Goal: Information Seeking & Learning: Learn about a topic

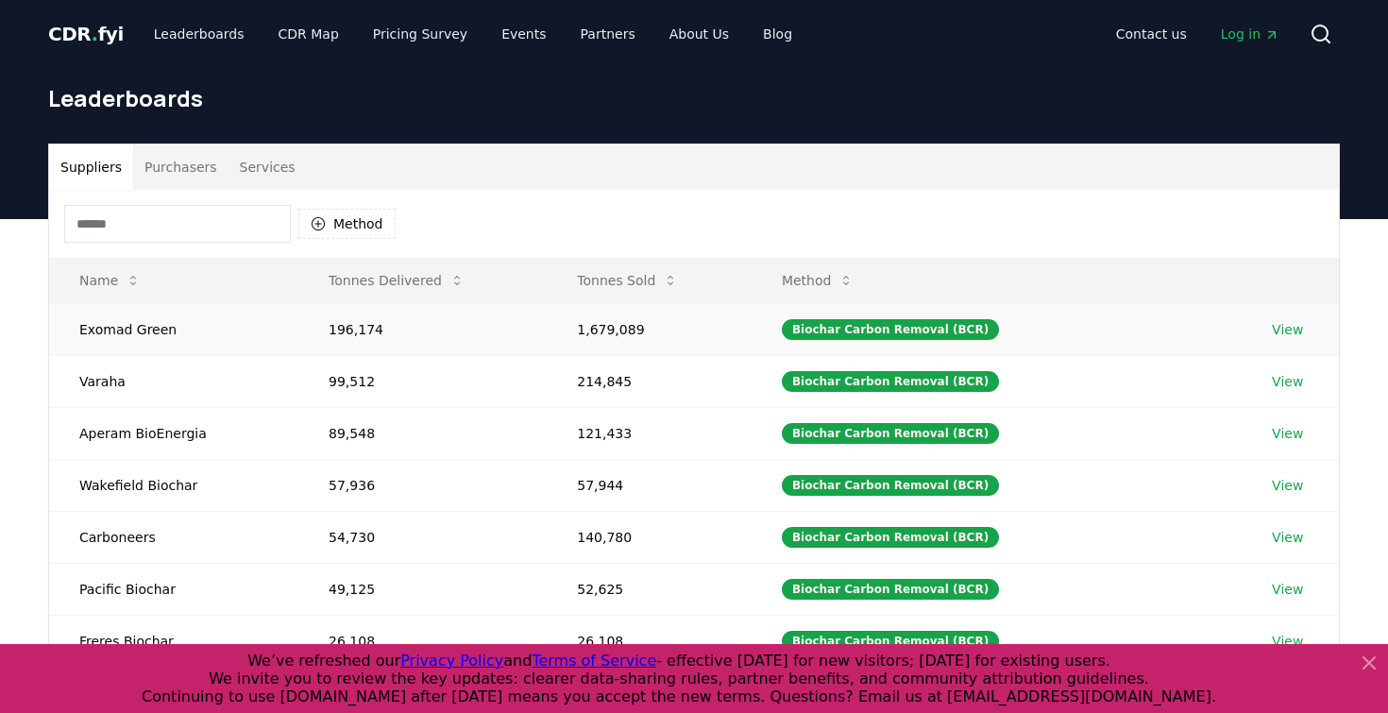
click at [751, 322] on td "1,679,089" at bounding box center [649, 329] width 205 height 52
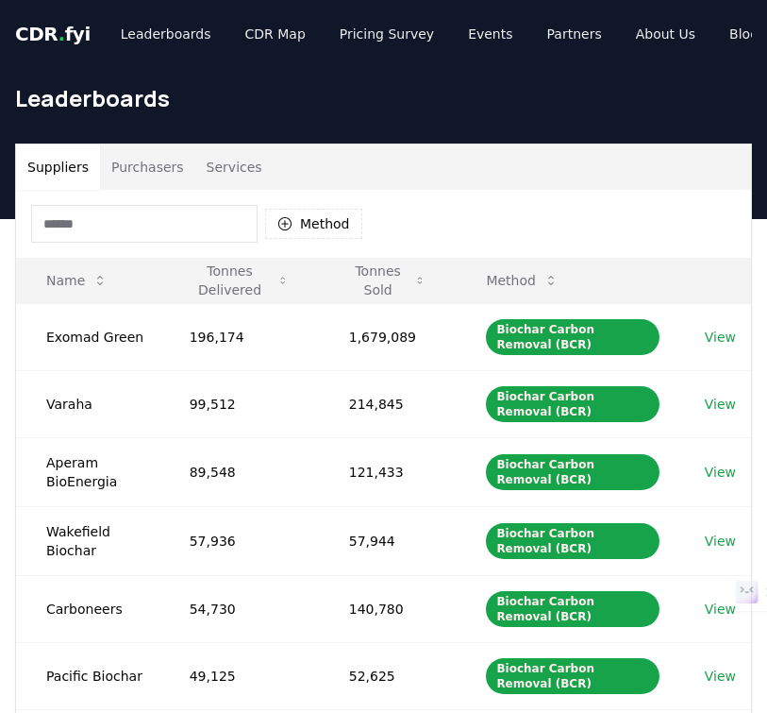
click at [764, 198] on div "Suppliers Purchasers Services Method Name Tonnes Delivered Tonnes Sold Method E…" at bounding box center [383, 598] width 767 height 911
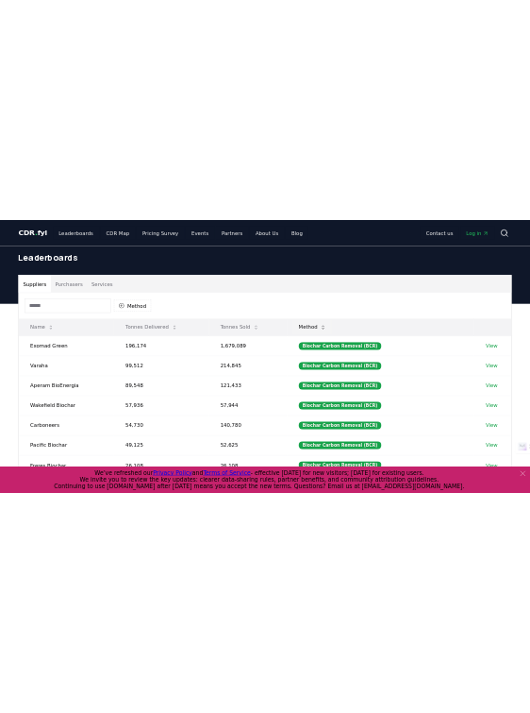
scroll to position [564, 0]
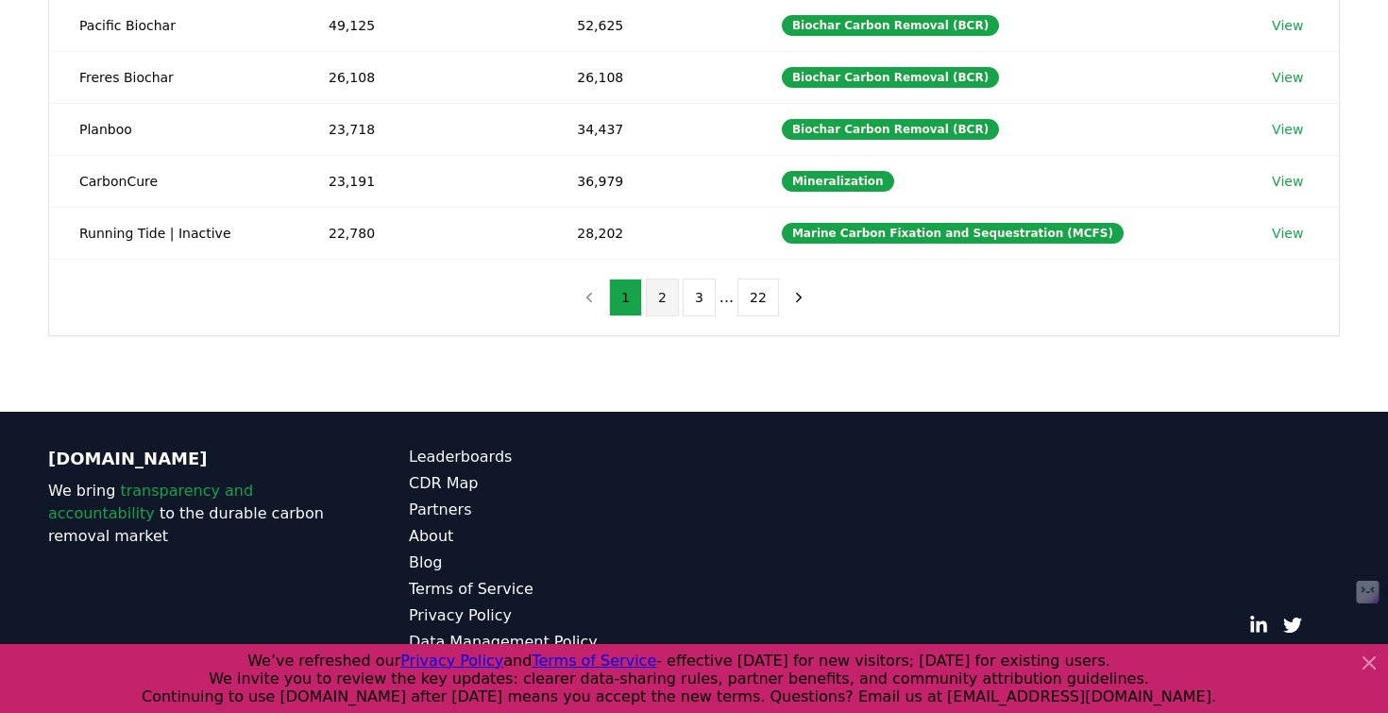
click at [667, 306] on button "2" at bounding box center [662, 297] width 33 height 38
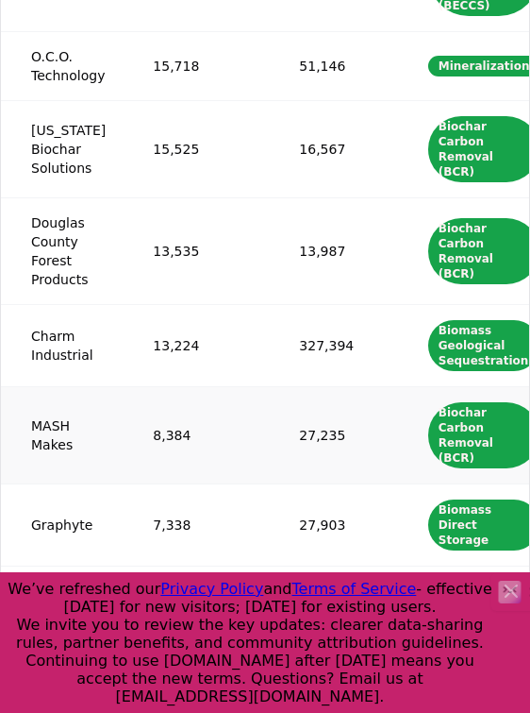
scroll to position [0, 80]
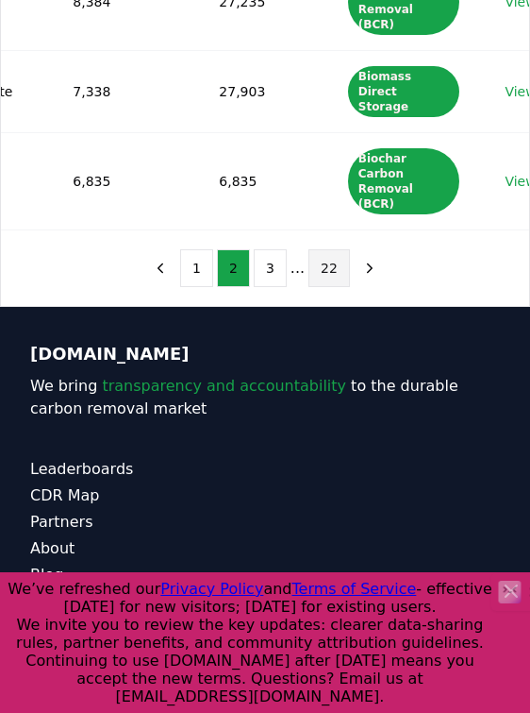
click at [330, 273] on button "22" at bounding box center [330, 268] width 42 height 38
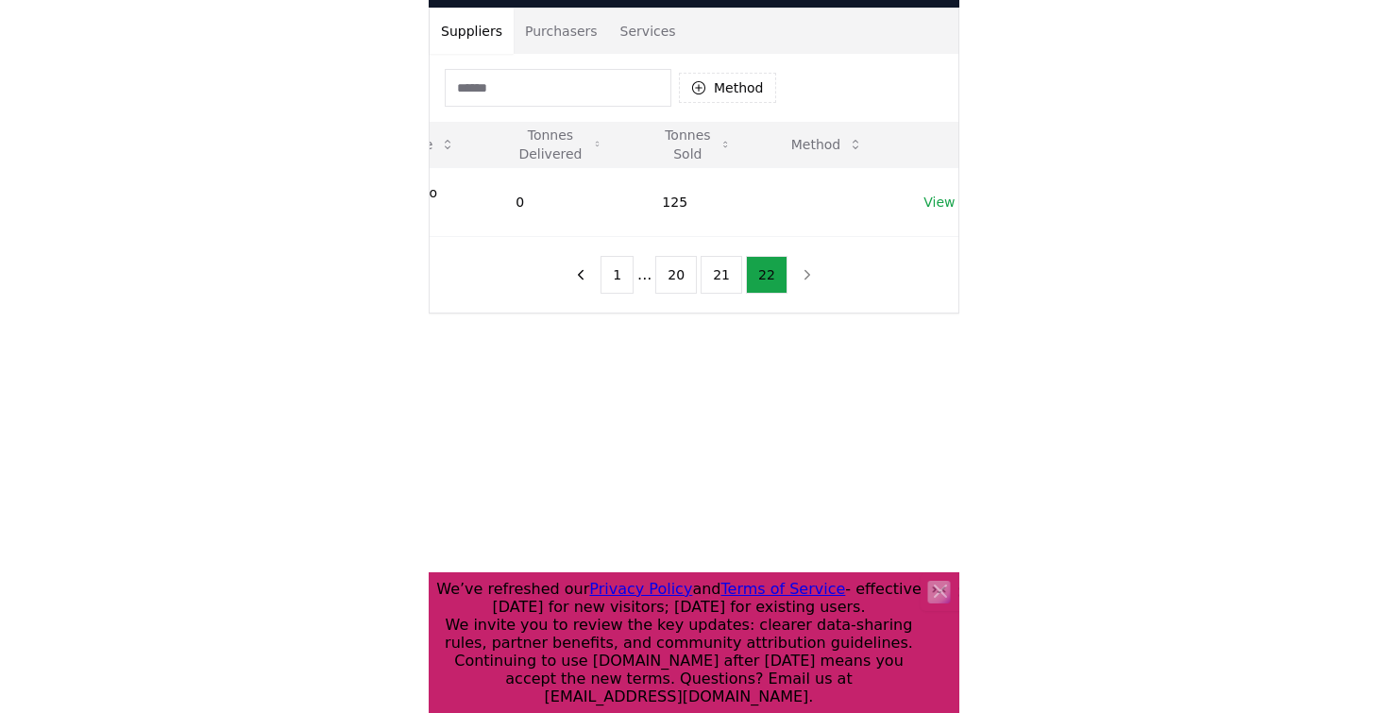
scroll to position [32, 0]
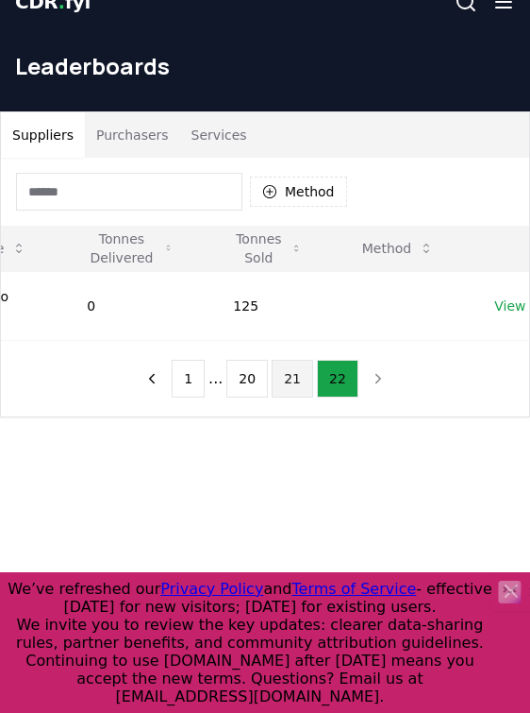
click at [289, 365] on button "21" at bounding box center [293, 379] width 42 height 38
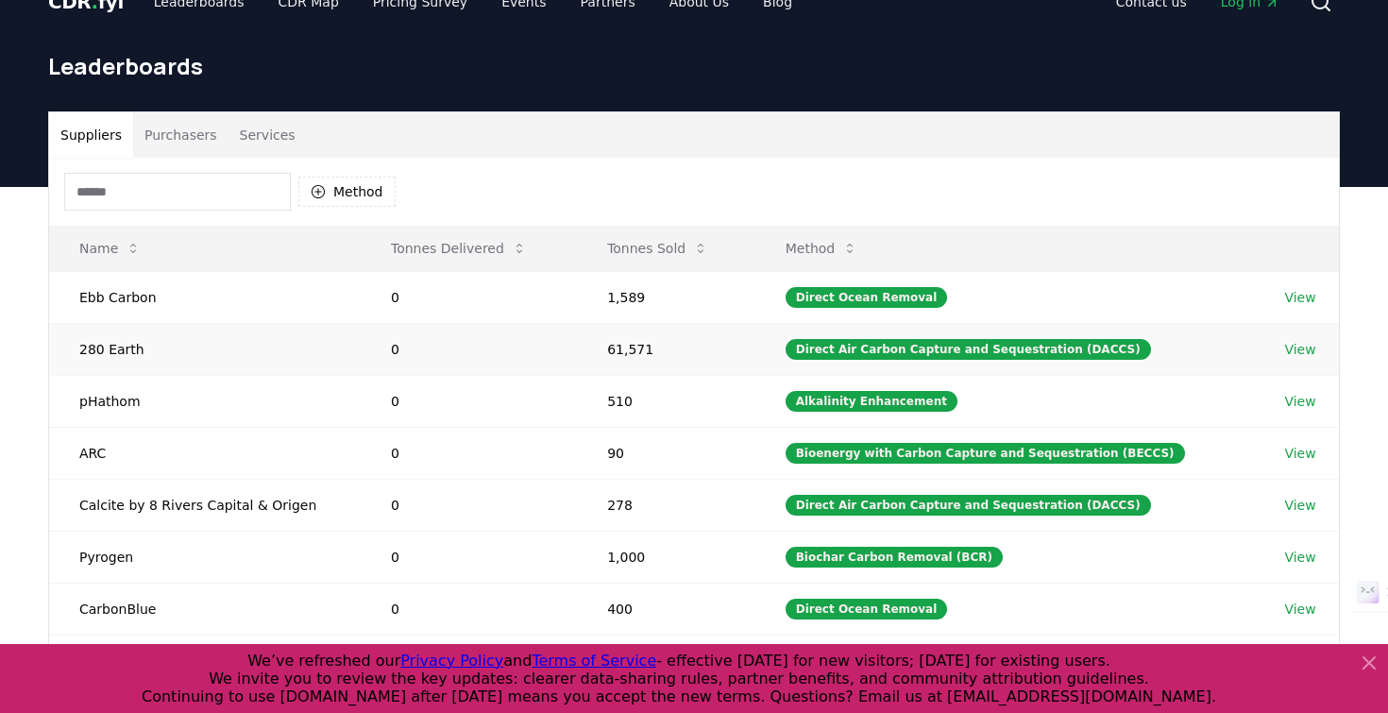
scroll to position [564, 0]
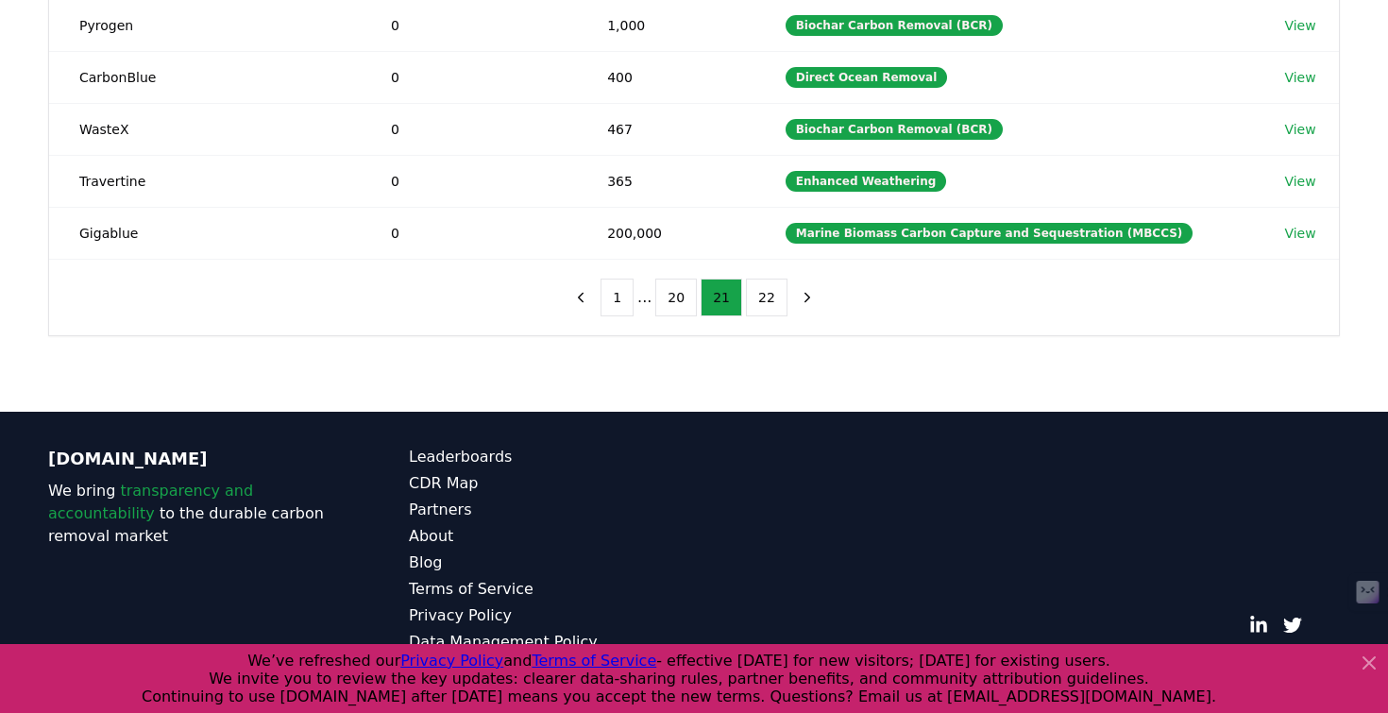
click at [635, 302] on ul "1 ... 20 21 22" at bounding box center [693, 297] width 187 height 38
click at [616, 297] on button "1" at bounding box center [616, 297] width 33 height 38
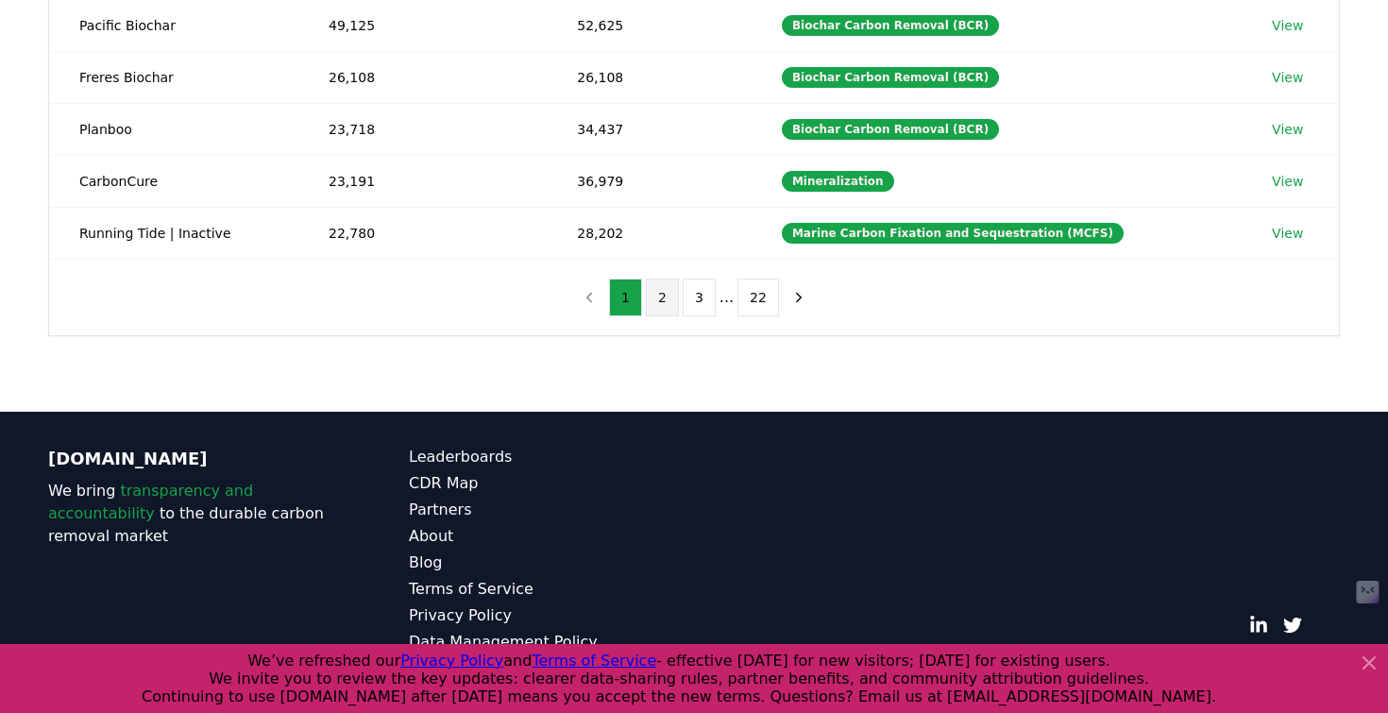
click at [653, 295] on button "2" at bounding box center [662, 297] width 33 height 38
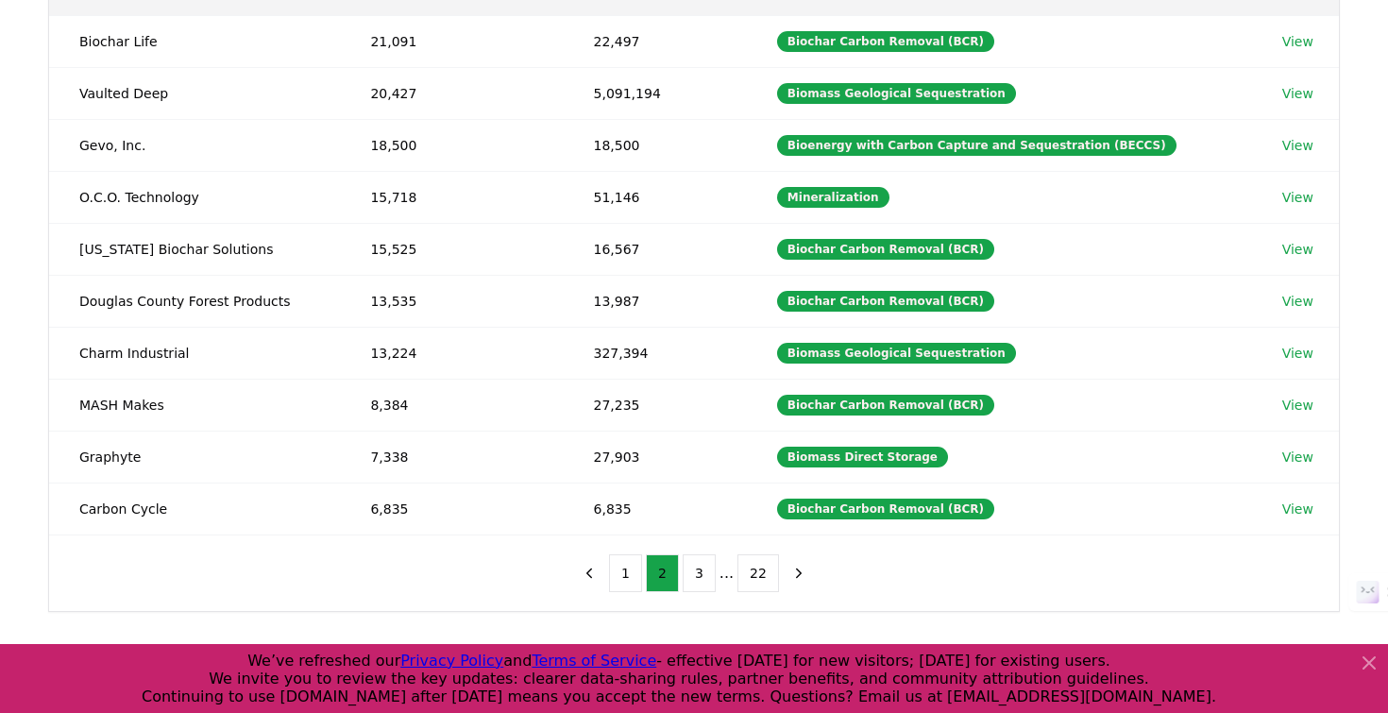
scroll to position [0, 0]
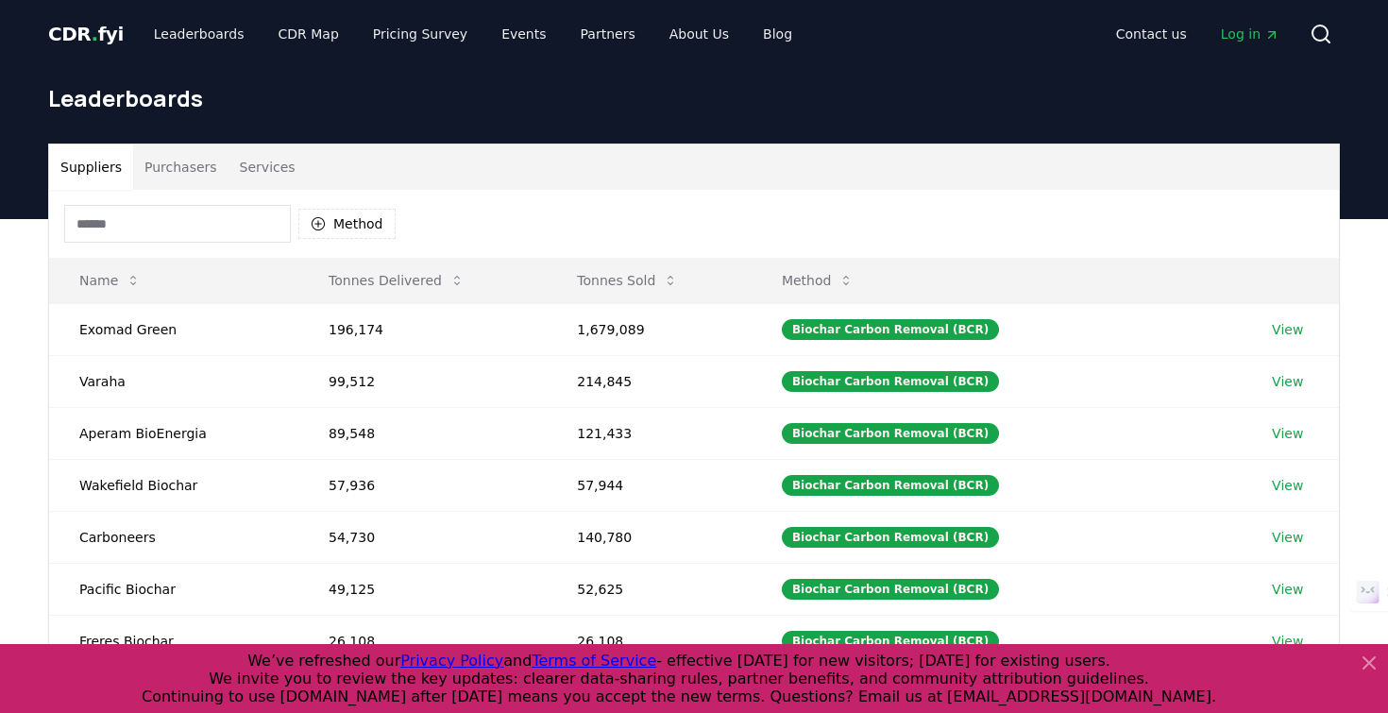
click at [183, 180] on button "Purchasers" at bounding box center [180, 166] width 95 height 45
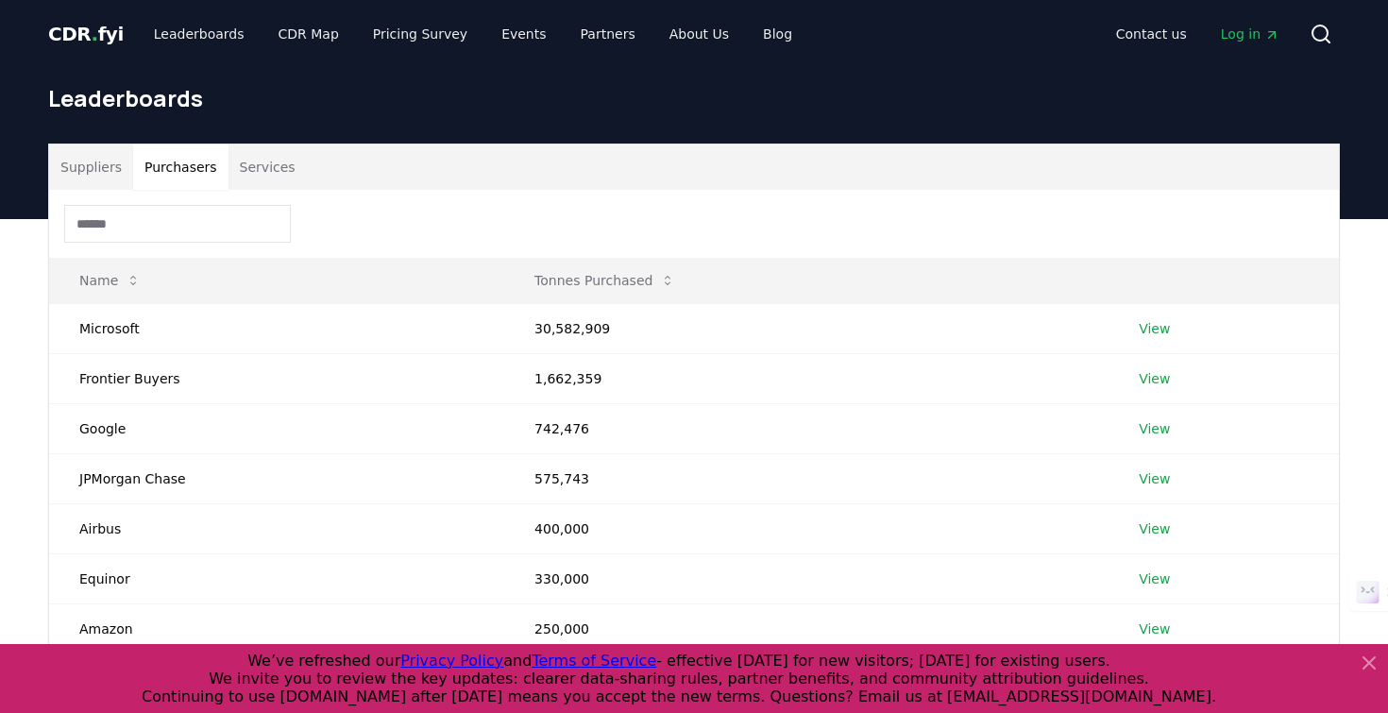
click at [308, 169] on div "Suppliers Purchasers Services" at bounding box center [693, 166] width 1289 height 45
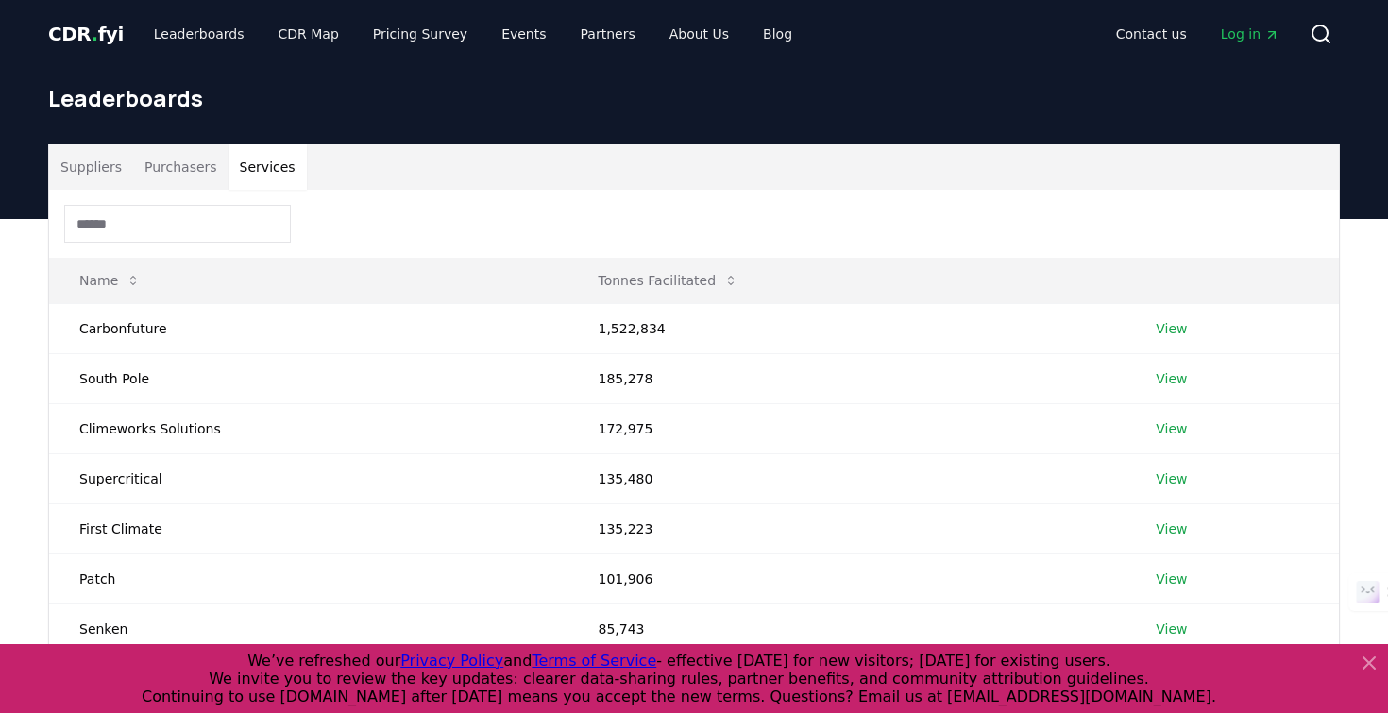
click at [274, 168] on button "Services" at bounding box center [267, 166] width 78 height 45
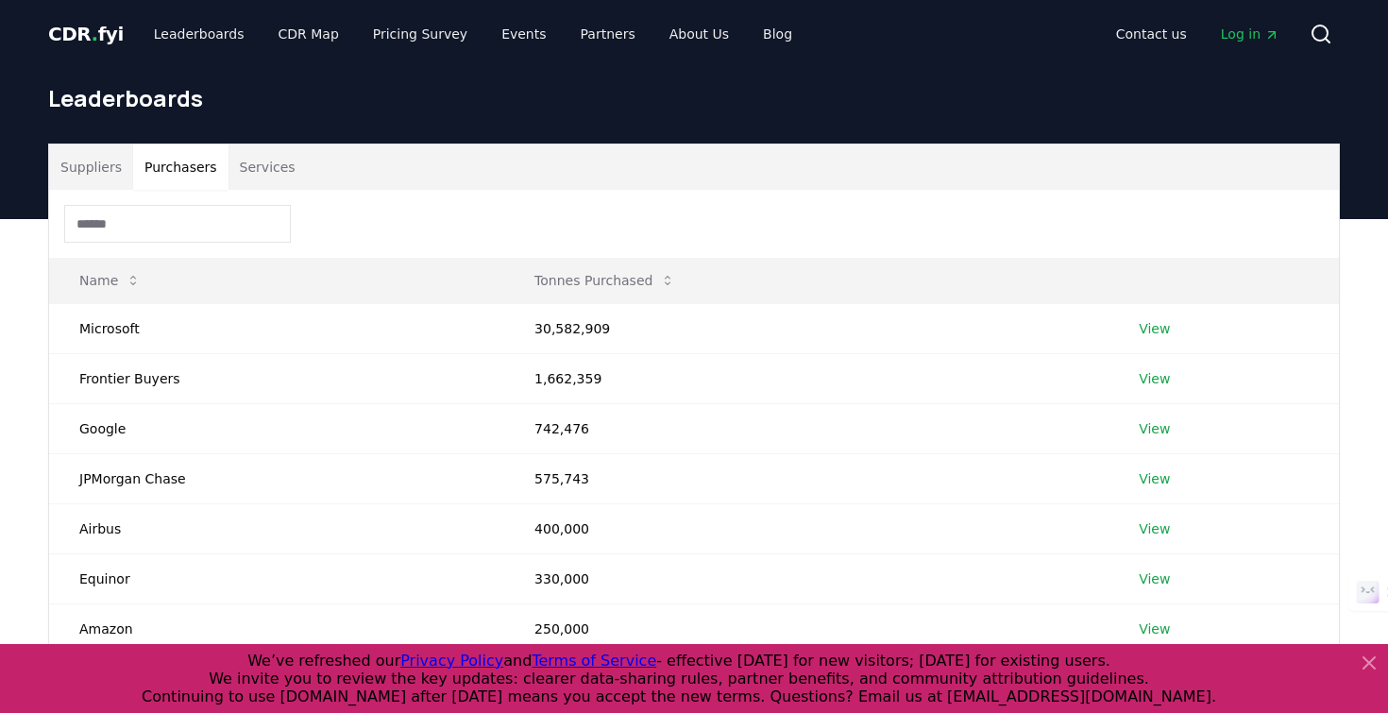
click at [201, 169] on button "Purchasers" at bounding box center [180, 166] width 95 height 45
click at [113, 168] on button "Suppliers" at bounding box center [91, 166] width 84 height 45
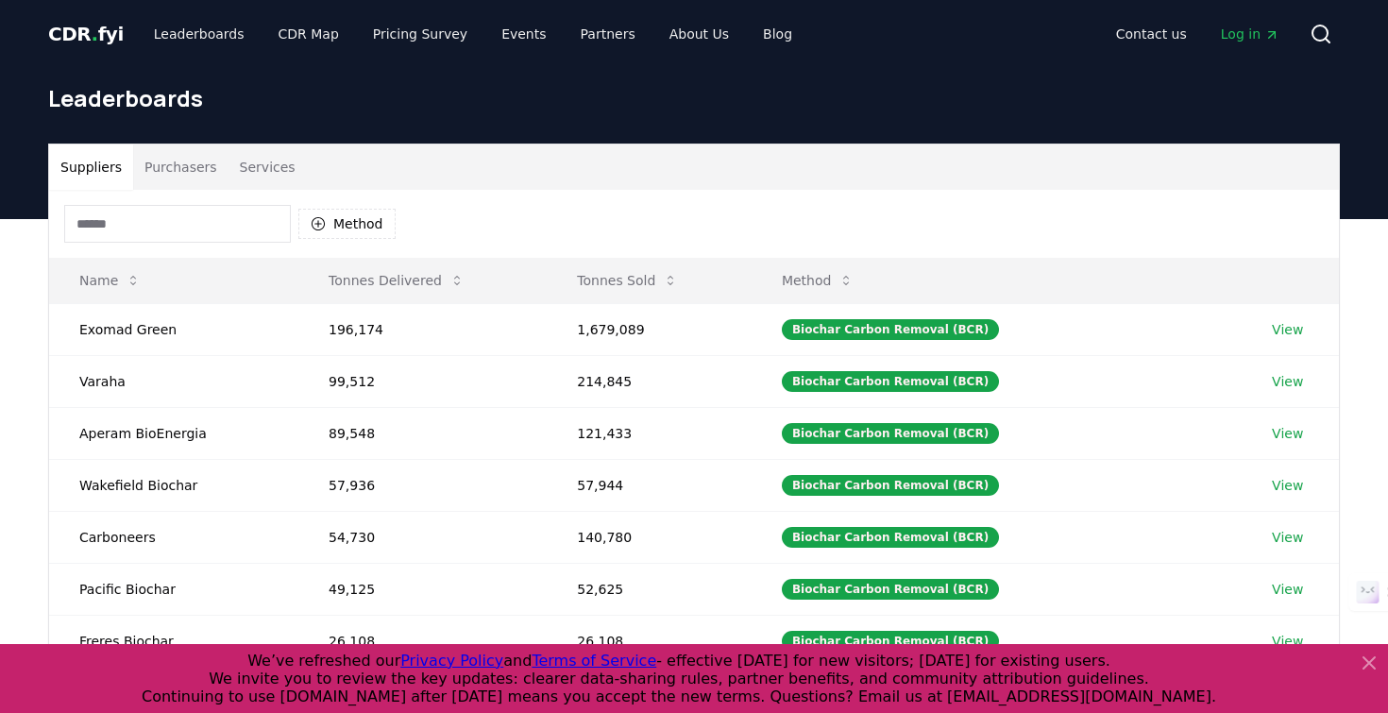
click at [173, 172] on button "Purchasers" at bounding box center [180, 166] width 95 height 45
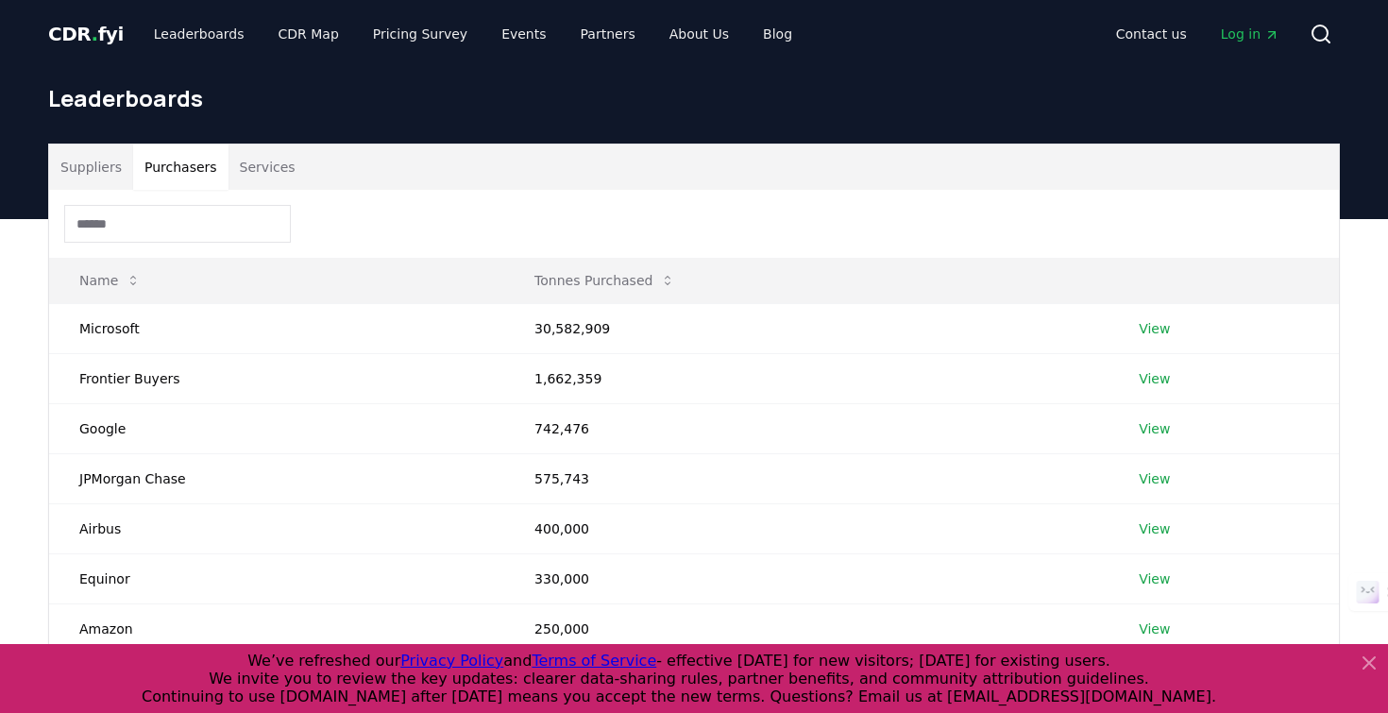
click at [92, 165] on button "Suppliers" at bounding box center [91, 166] width 84 height 45
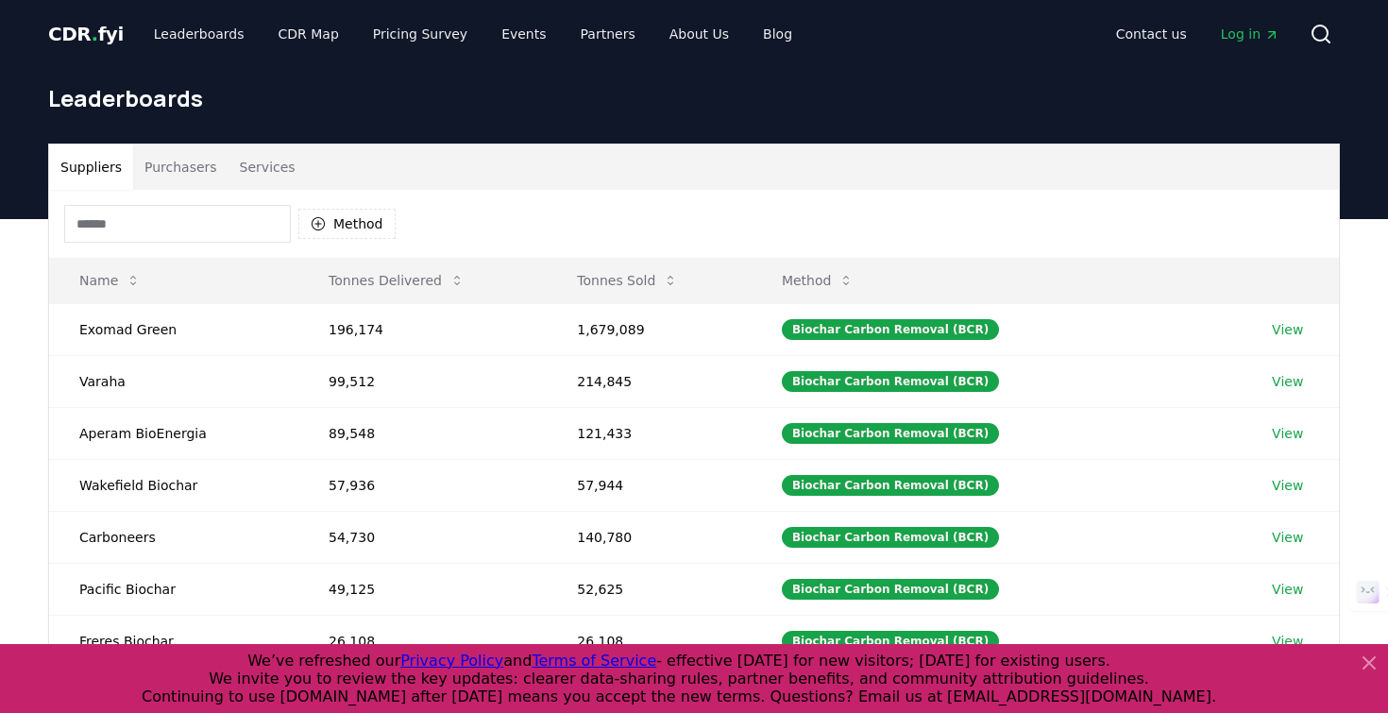
click at [190, 165] on button "Purchasers" at bounding box center [180, 166] width 95 height 45
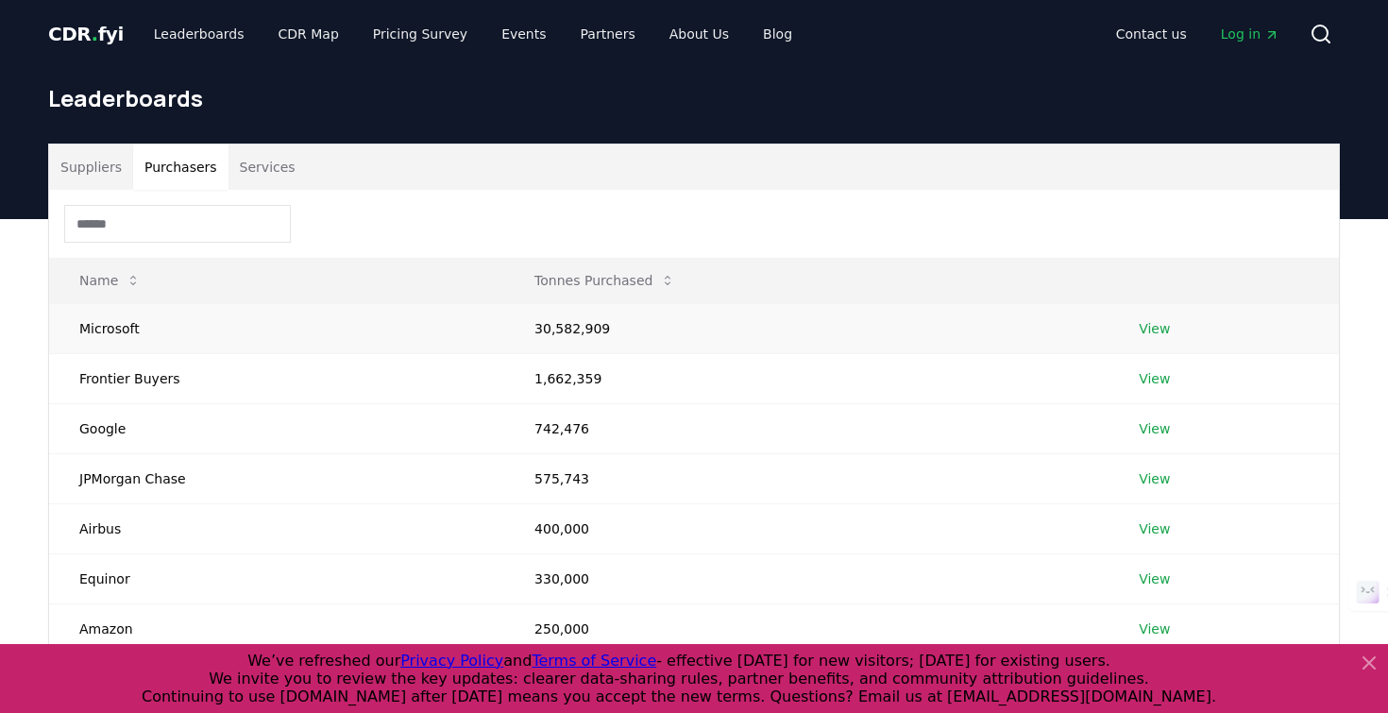
click at [1155, 332] on link "View" at bounding box center [1153, 328] width 31 height 19
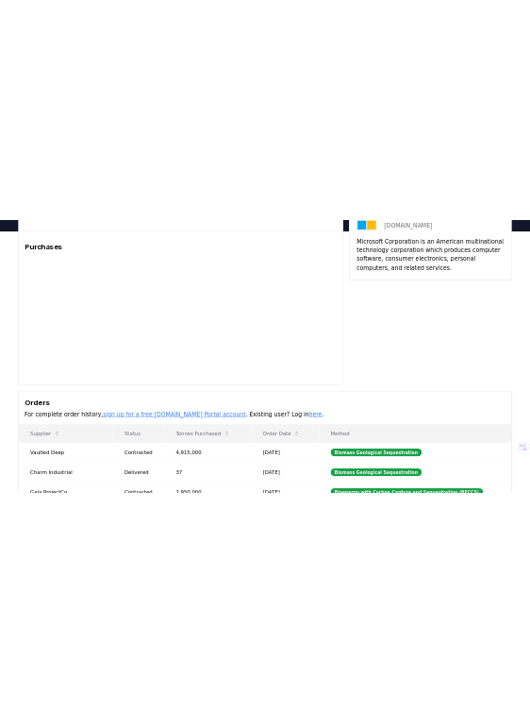
scroll to position [121, 0]
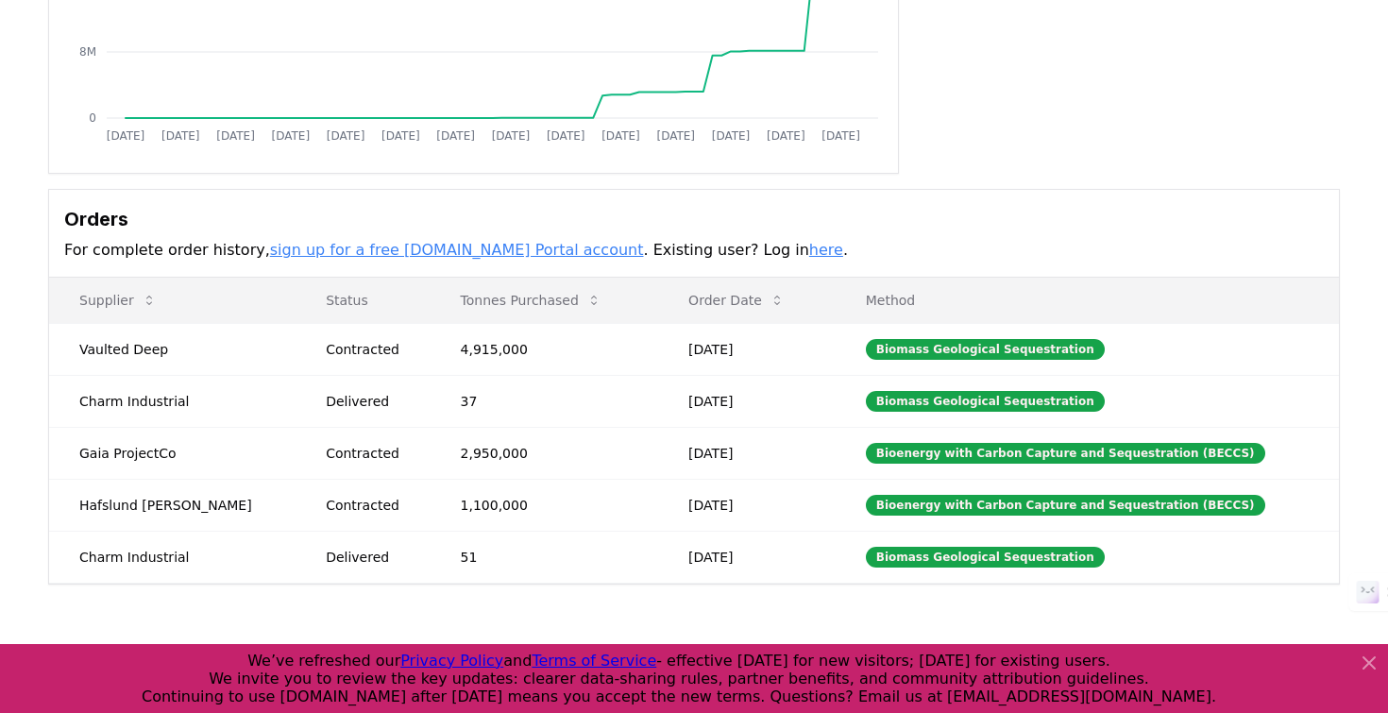
scroll to position [310, 0]
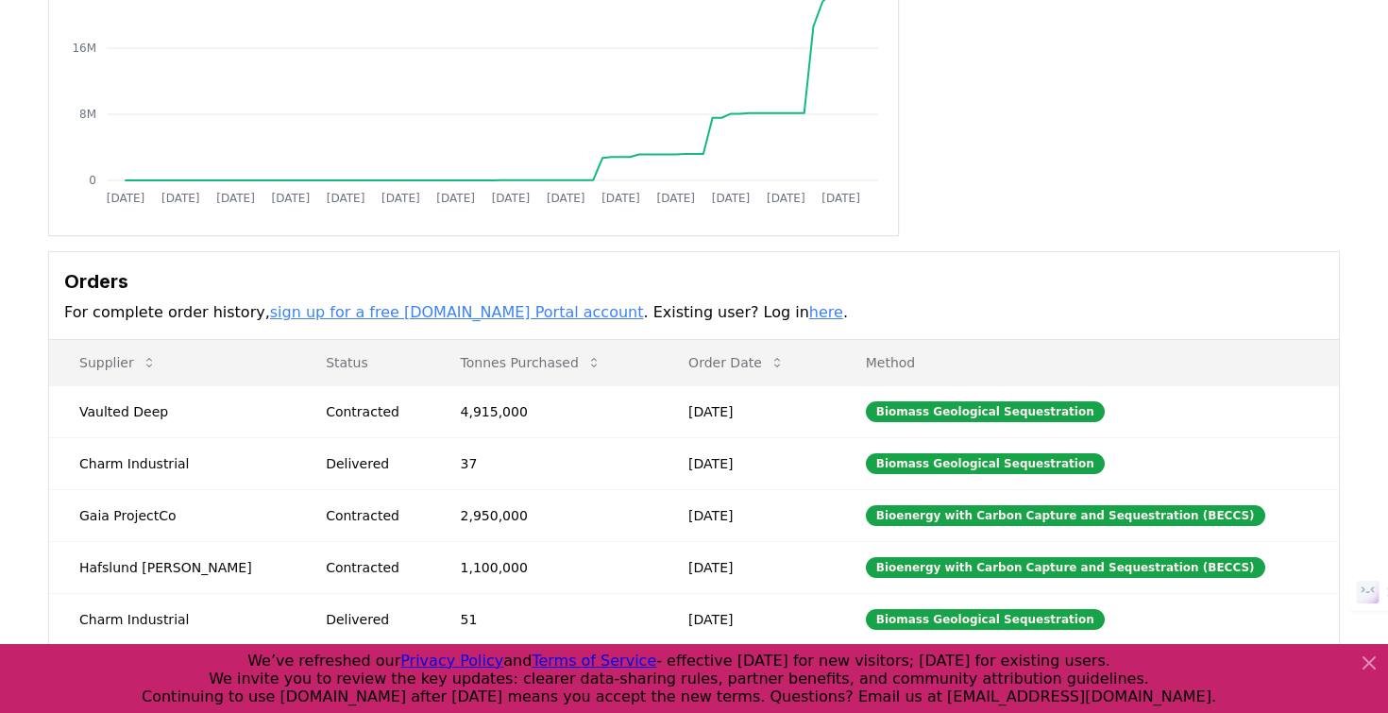
click at [530, 275] on h3 "Orders" at bounding box center [693, 281] width 1259 height 28
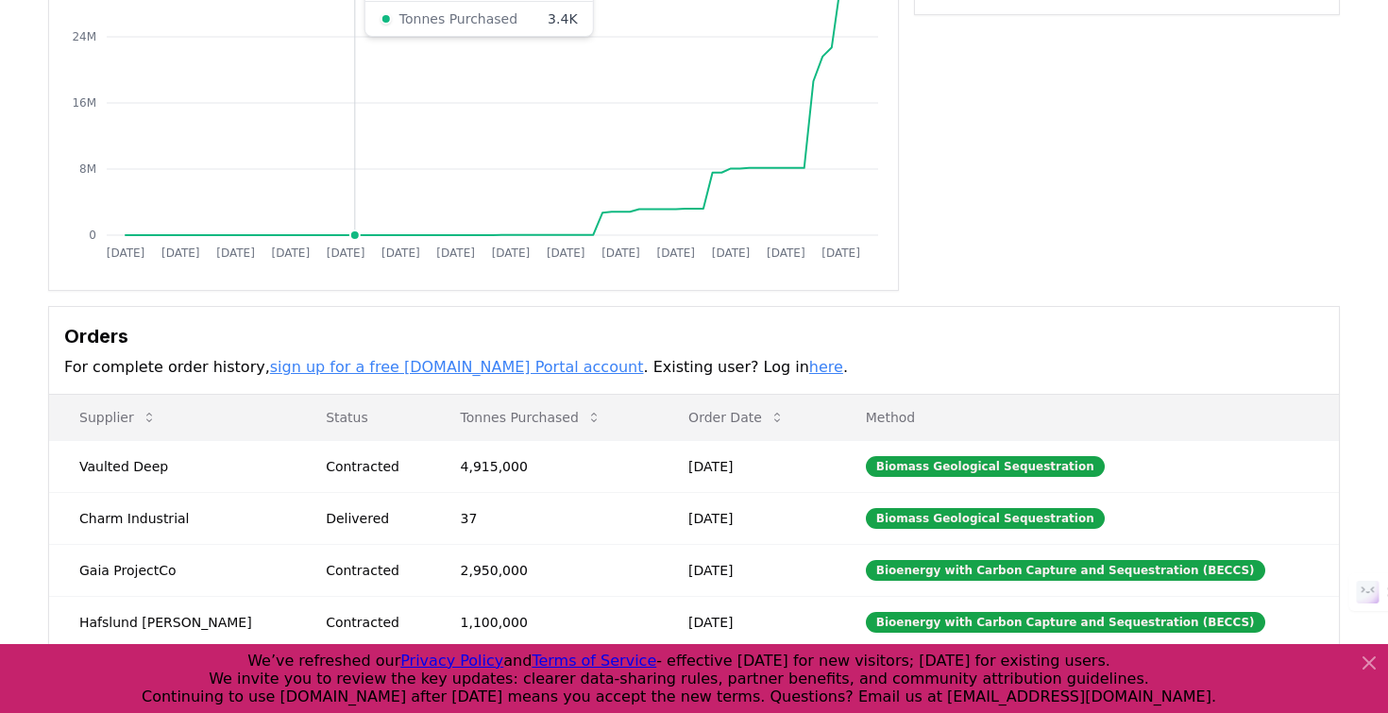
scroll to position [261, 0]
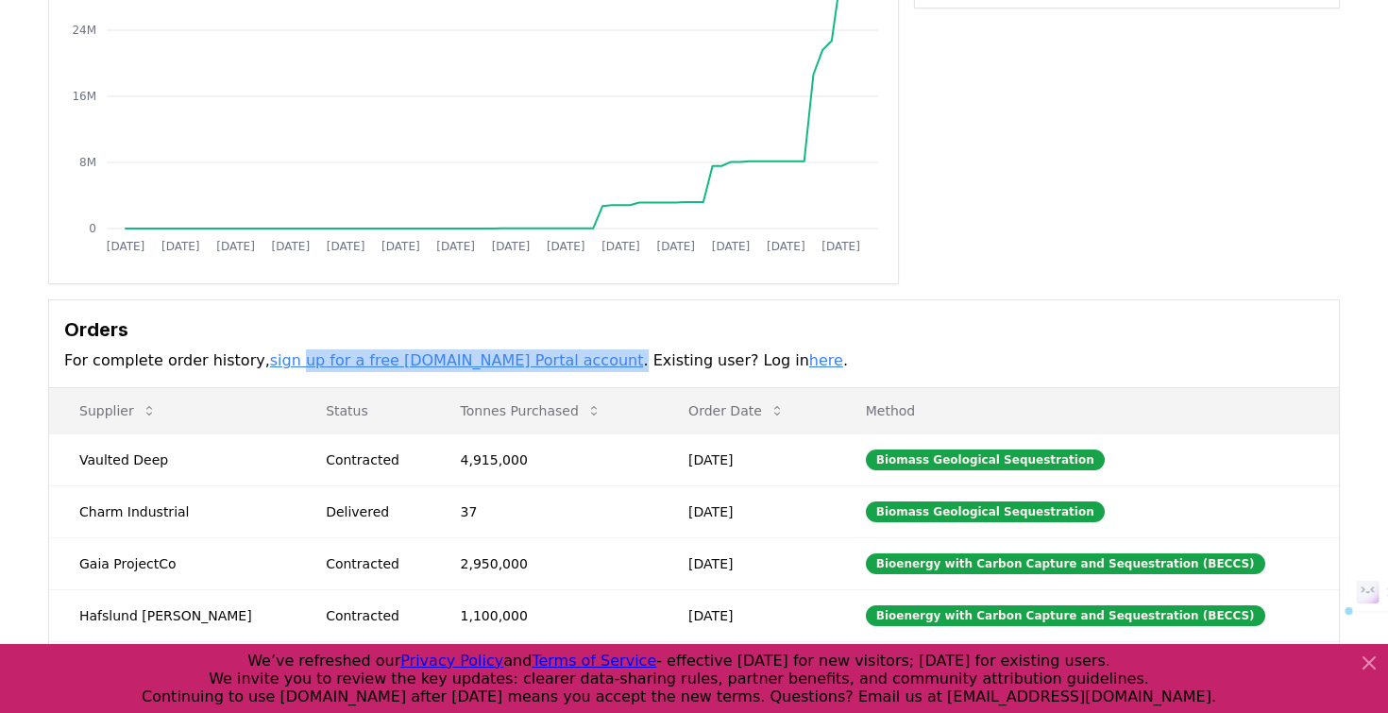
drag, startPoint x: 531, startPoint y: 361, endPoint x: 257, endPoint y: 364, distance: 274.7
click at [260, 363] on p "For complete order history, sign up for a free CDR.fyi Portal account . Existin…" at bounding box center [693, 360] width 1259 height 23
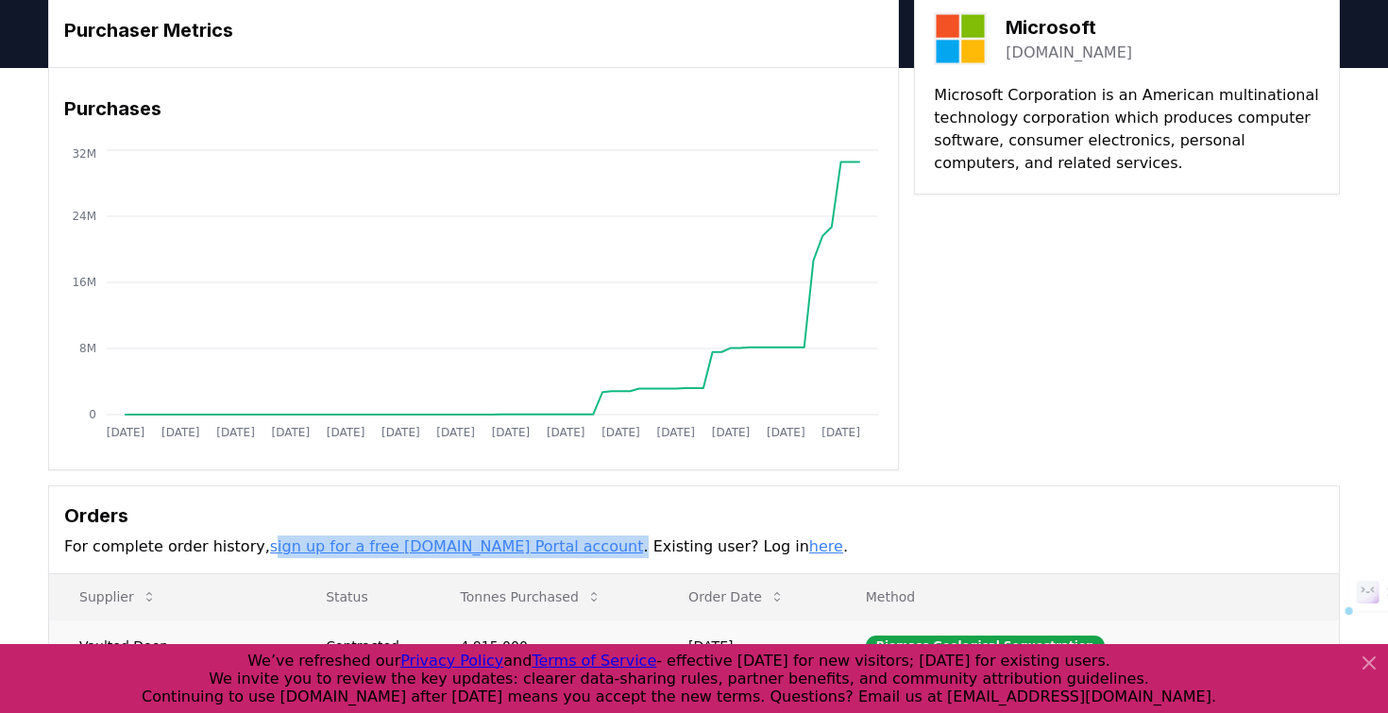
scroll to position [0, 0]
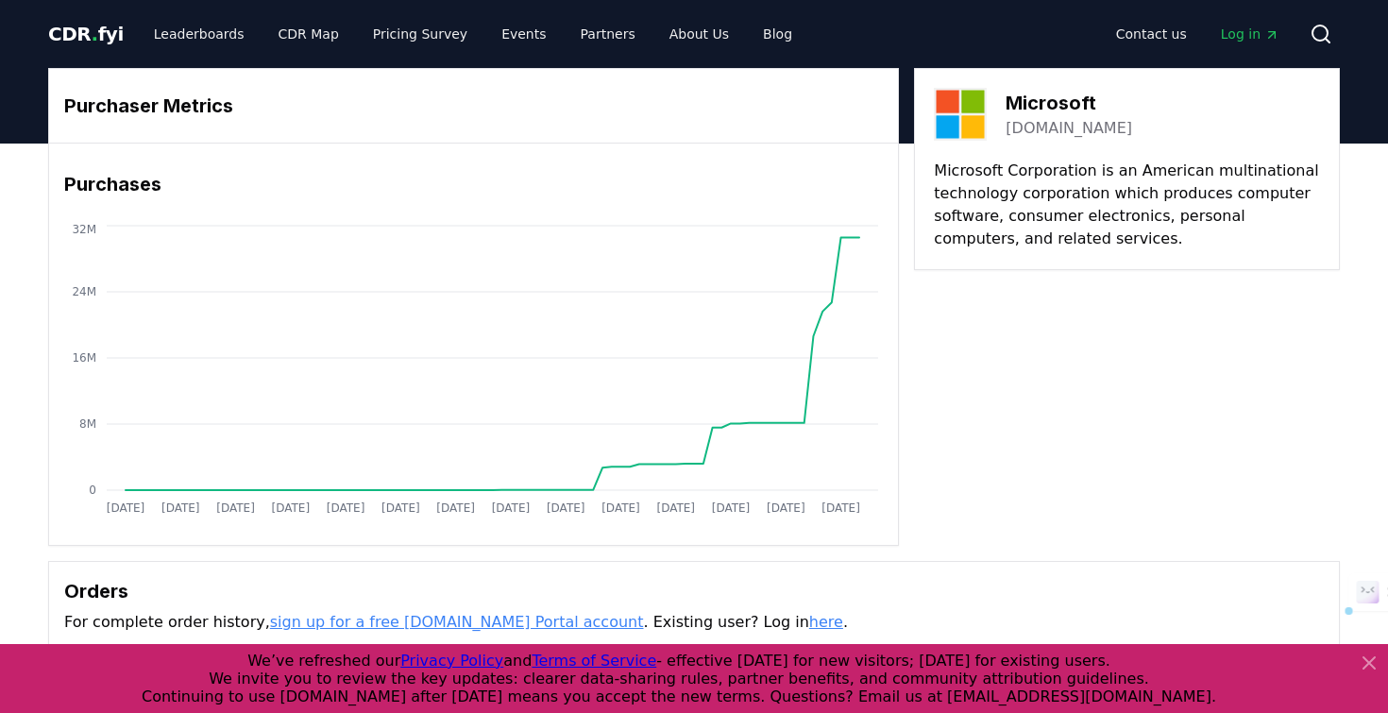
click at [230, 115] on h3 "Purchaser Metrics" at bounding box center [473, 106] width 818 height 28
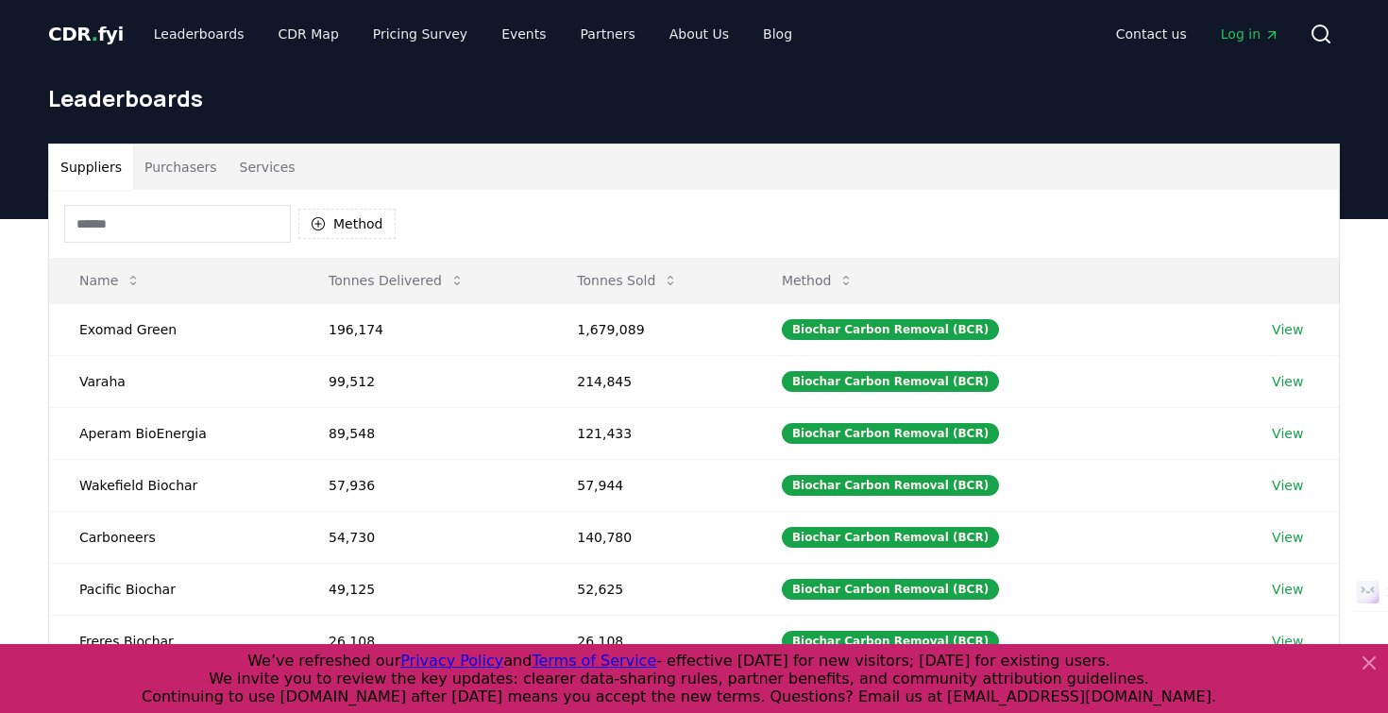
scroll to position [564, 0]
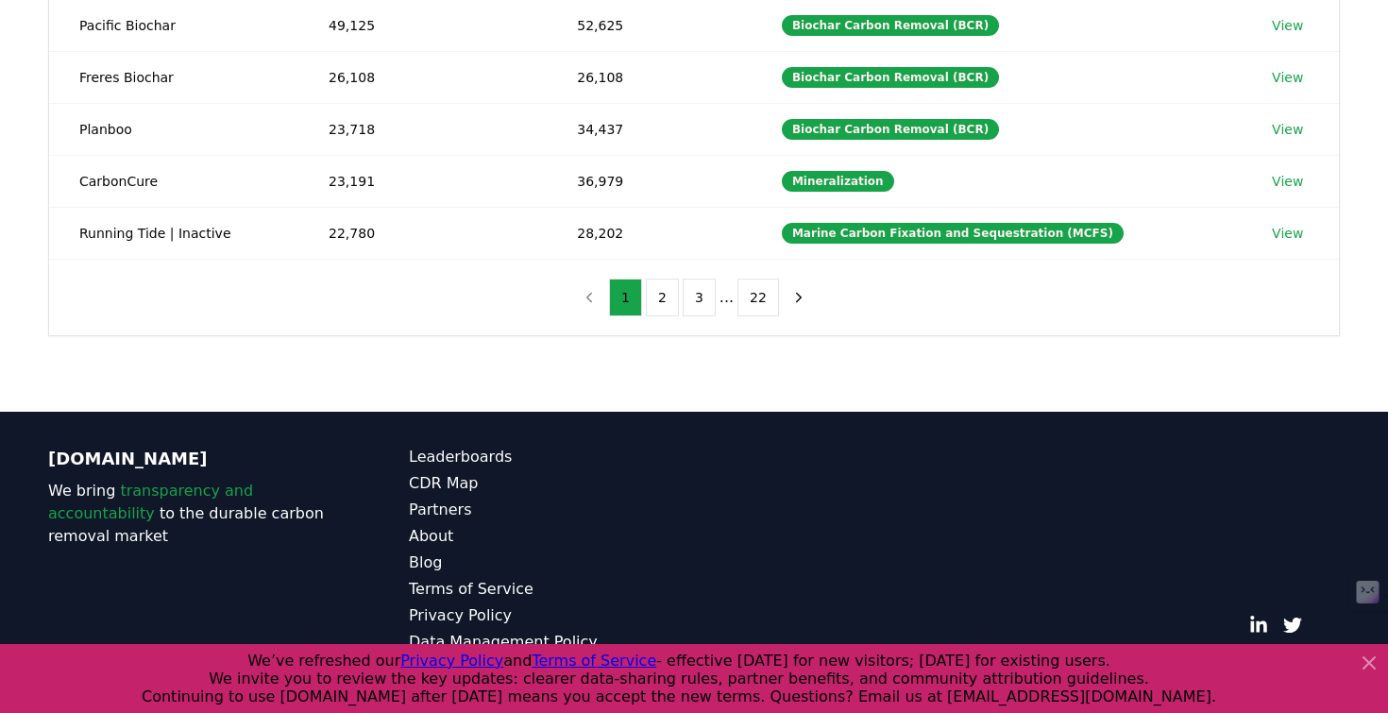
click at [1372, 665] on icon at bounding box center [1368, 662] width 11 height 11
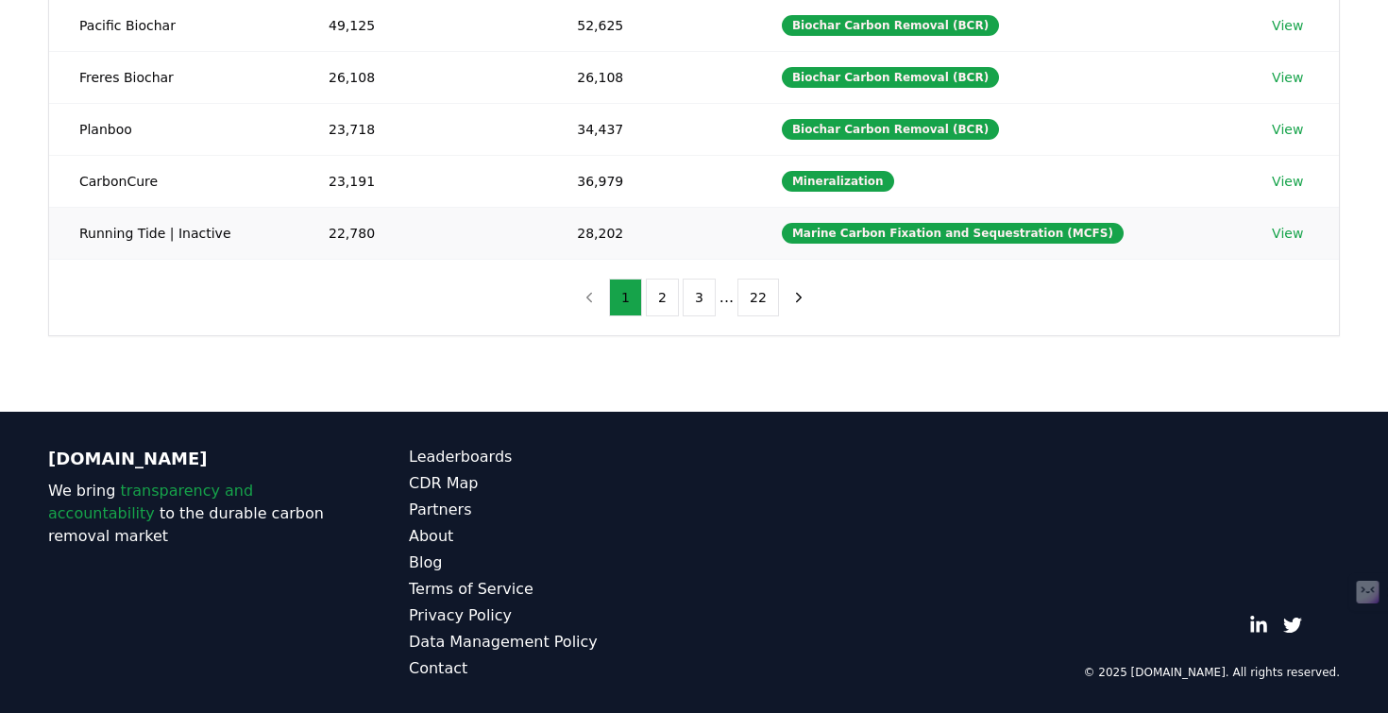
scroll to position [0, 0]
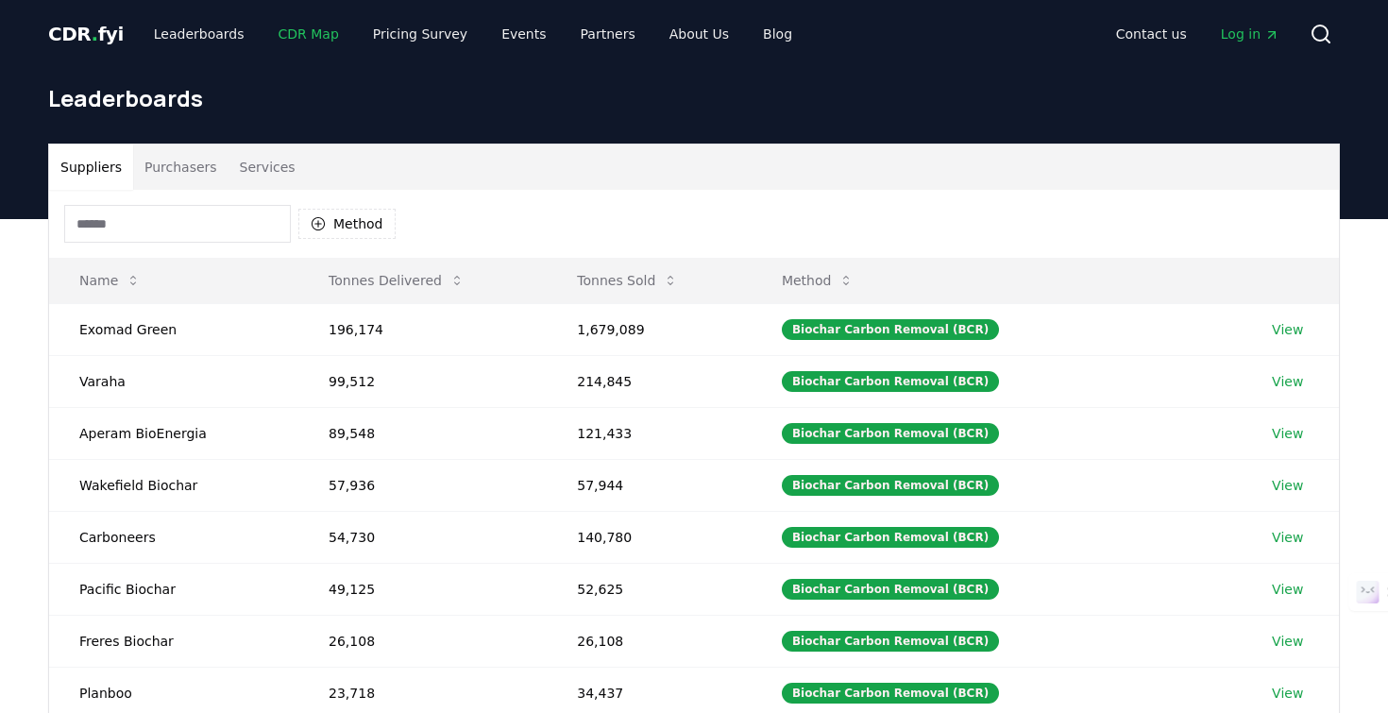
click at [300, 25] on link "CDR Map" at bounding box center [308, 34] width 91 height 34
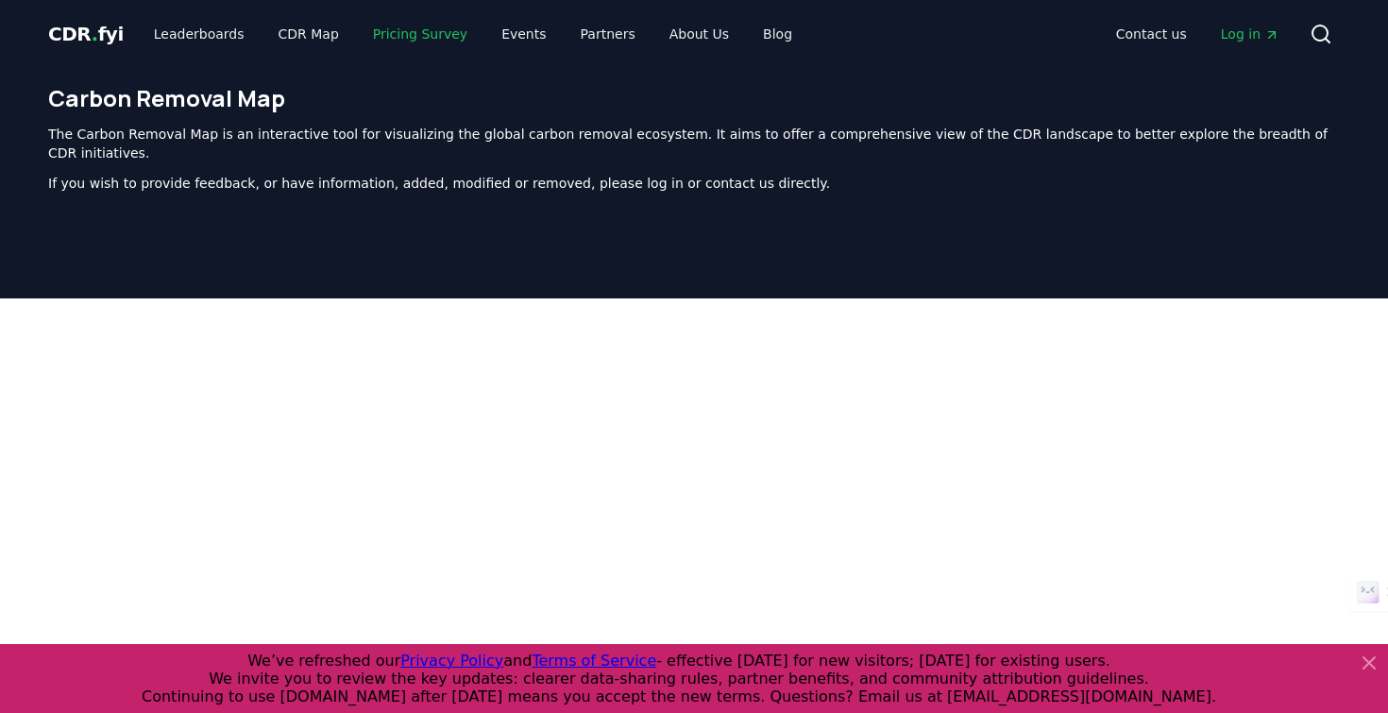
click at [410, 29] on link "Pricing Survey" at bounding box center [420, 34] width 125 height 34
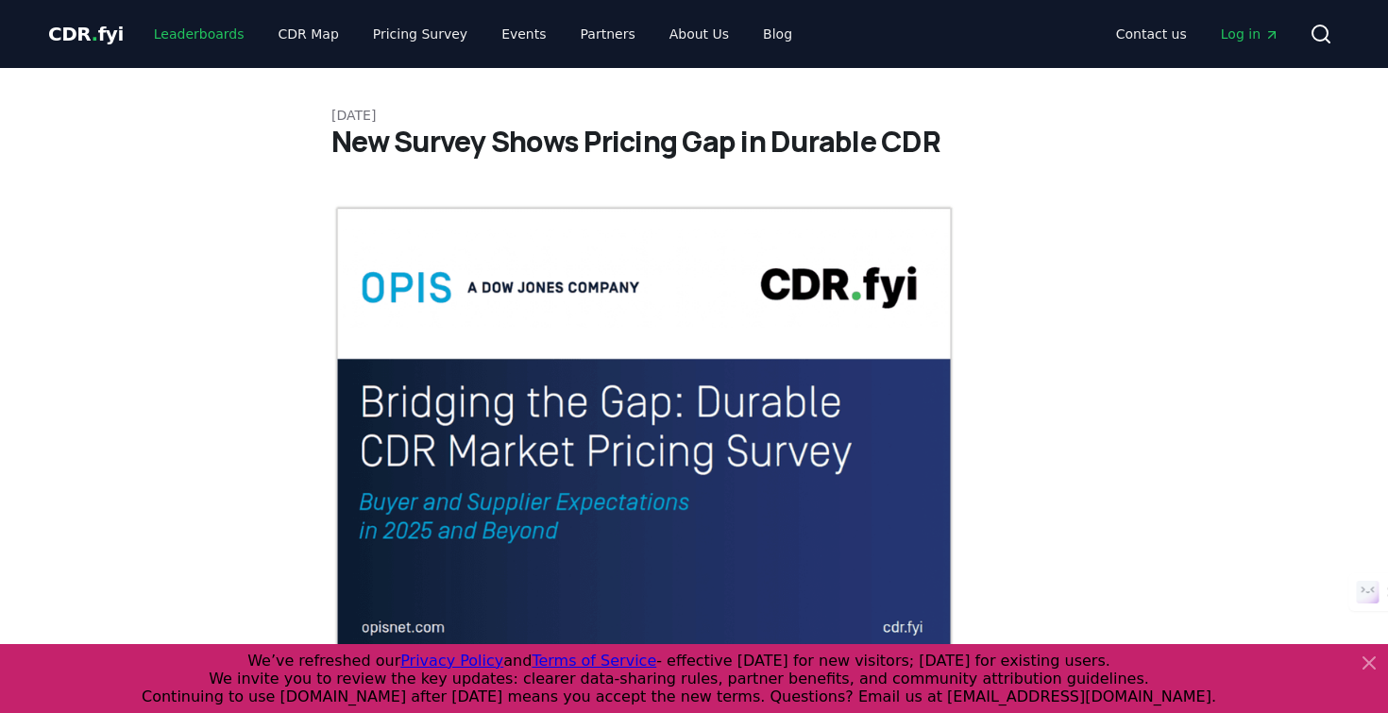
click at [187, 31] on link "Leaderboards" at bounding box center [199, 34] width 121 height 34
